Goal: Check status: Check status

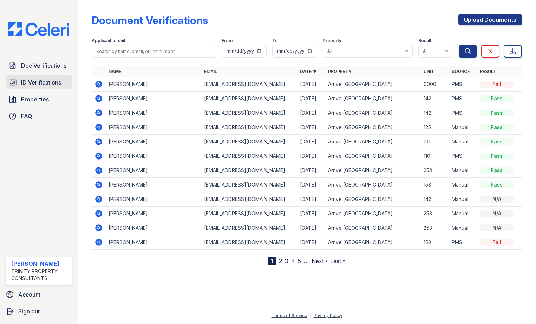
click at [44, 80] on span "ID Verifications" at bounding box center [41, 82] width 40 height 8
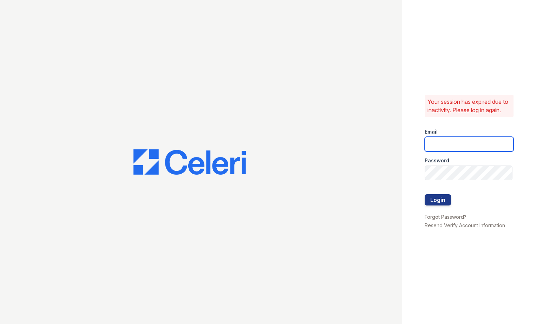
click at [456, 147] on input "email" at bounding box center [469, 144] width 89 height 15
type input "[EMAIL_ADDRESS][DOMAIN_NAME]"
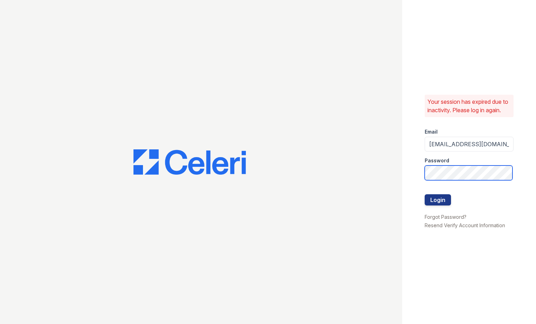
click at [425, 195] on button "Login" at bounding box center [438, 200] width 26 height 11
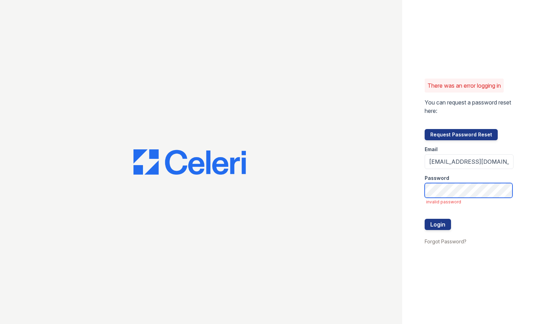
click at [425, 219] on button "Login" at bounding box center [438, 224] width 26 height 11
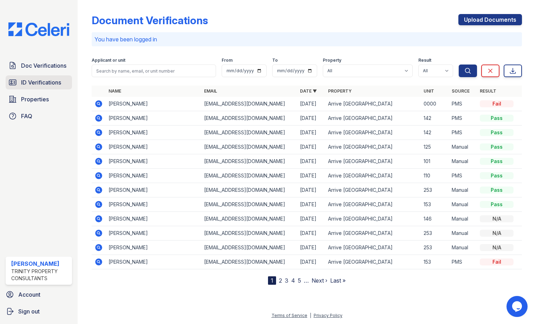
click at [40, 79] on span "ID Verifications" at bounding box center [41, 82] width 40 height 8
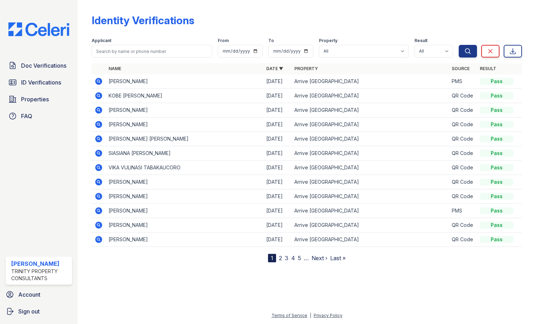
click at [99, 111] on icon at bounding box center [98, 110] width 2 height 2
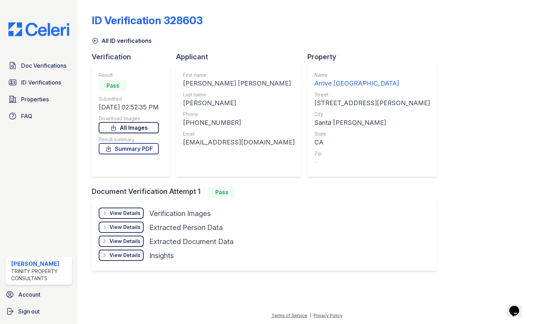
click at [133, 125] on link "All Images" at bounding box center [129, 127] width 60 height 11
